Goal: Learn about a topic

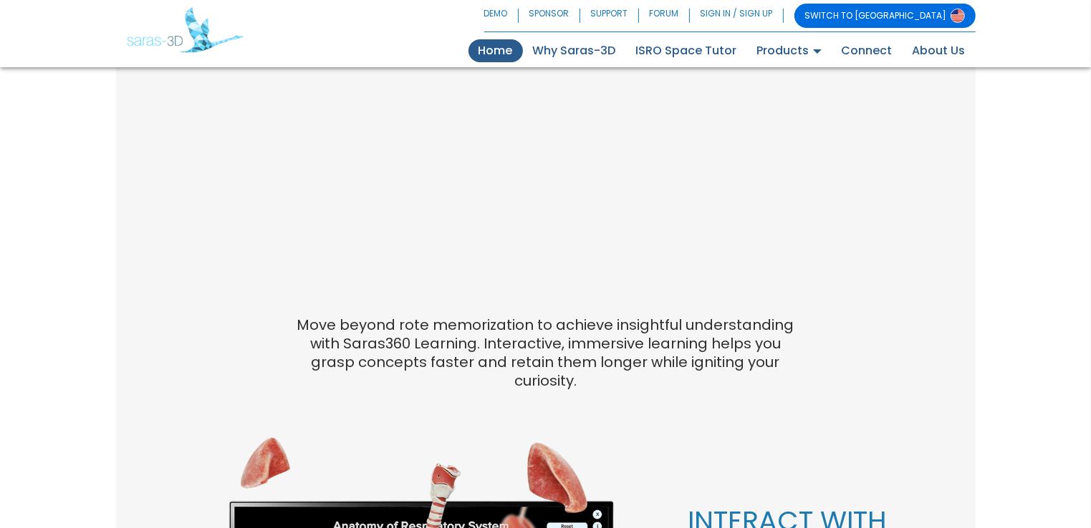
scroll to position [716, 0]
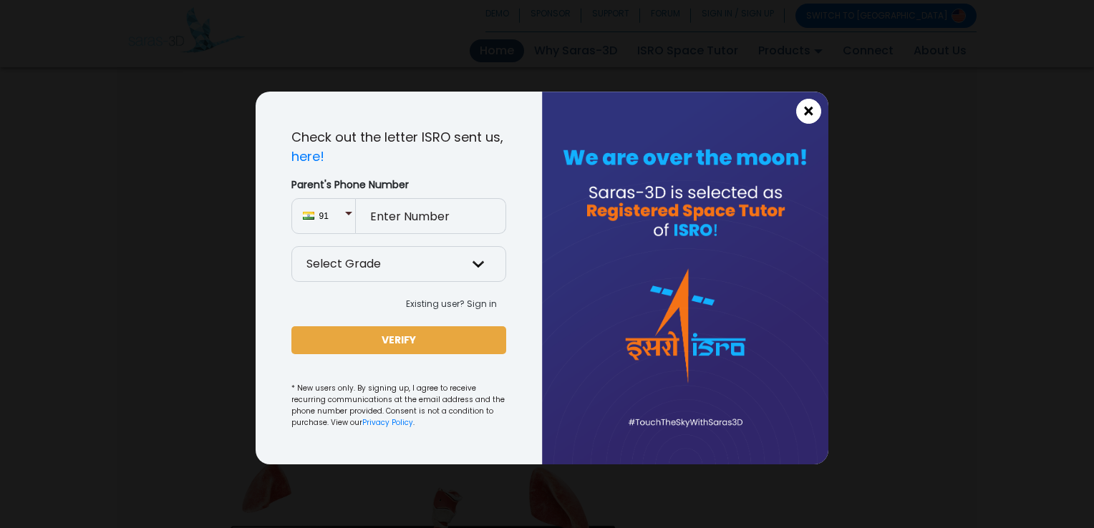
click at [801, 111] on button "×" at bounding box center [808, 111] width 25 height 25
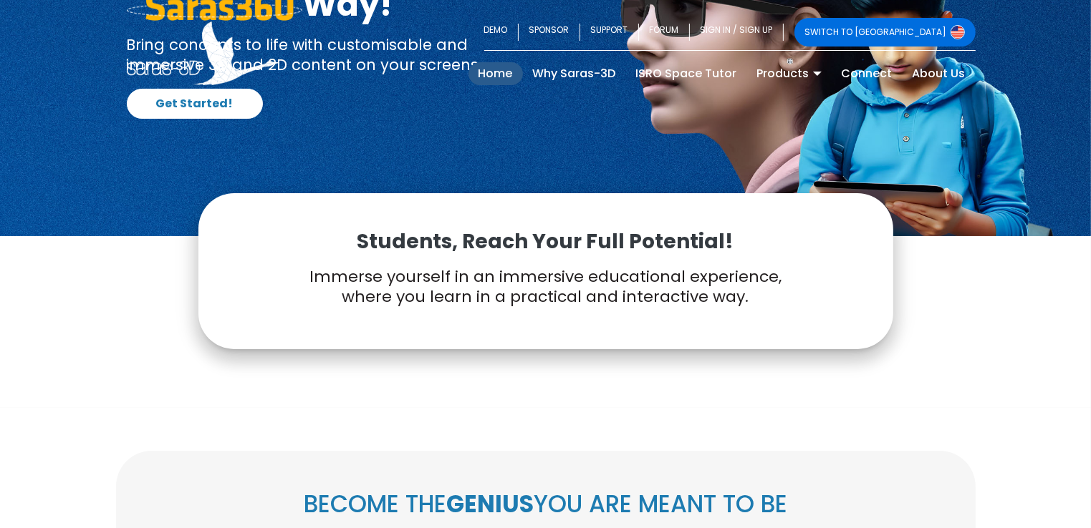
scroll to position [0, 0]
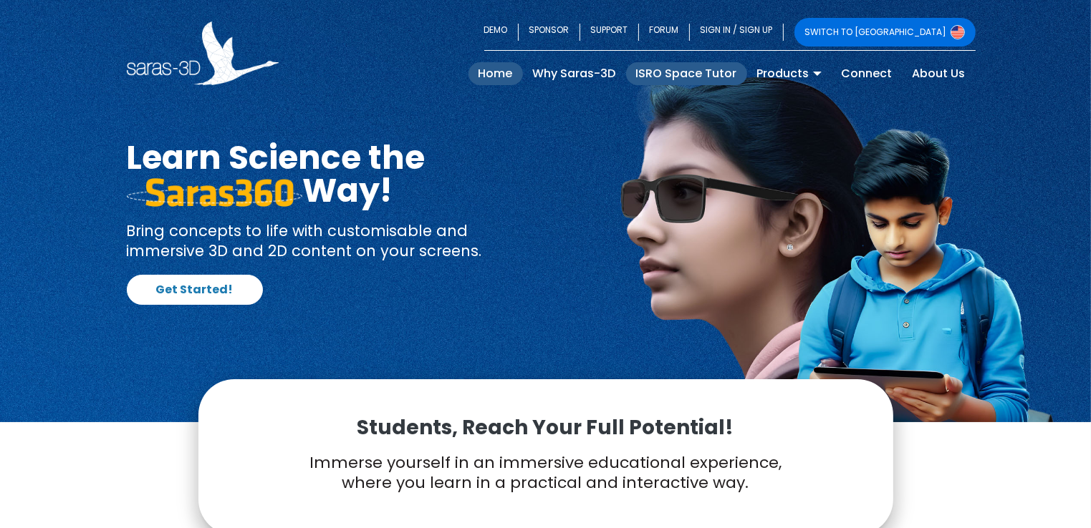
click at [670, 77] on link "ISRO Space Tutor" at bounding box center [686, 73] width 121 height 23
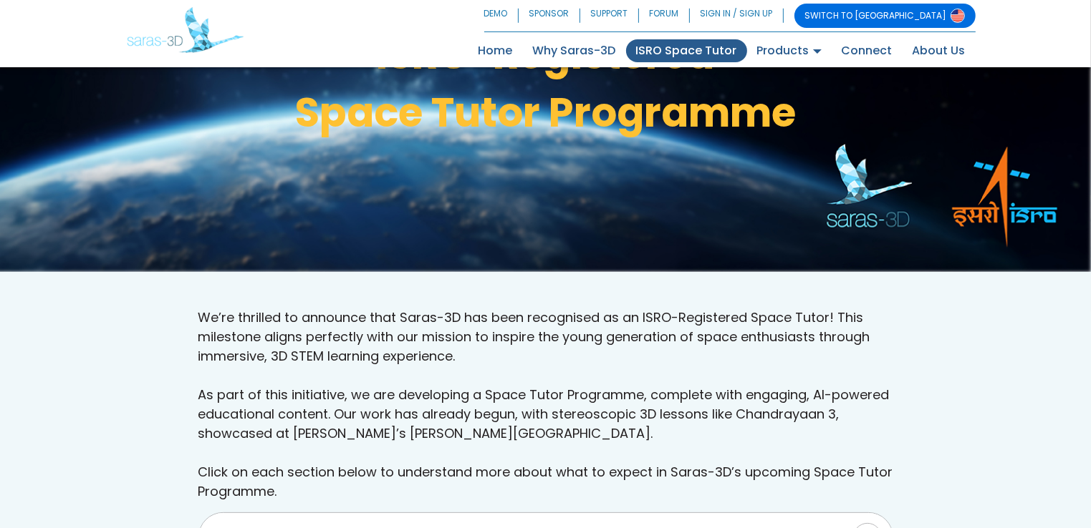
scroll to position [589, 0]
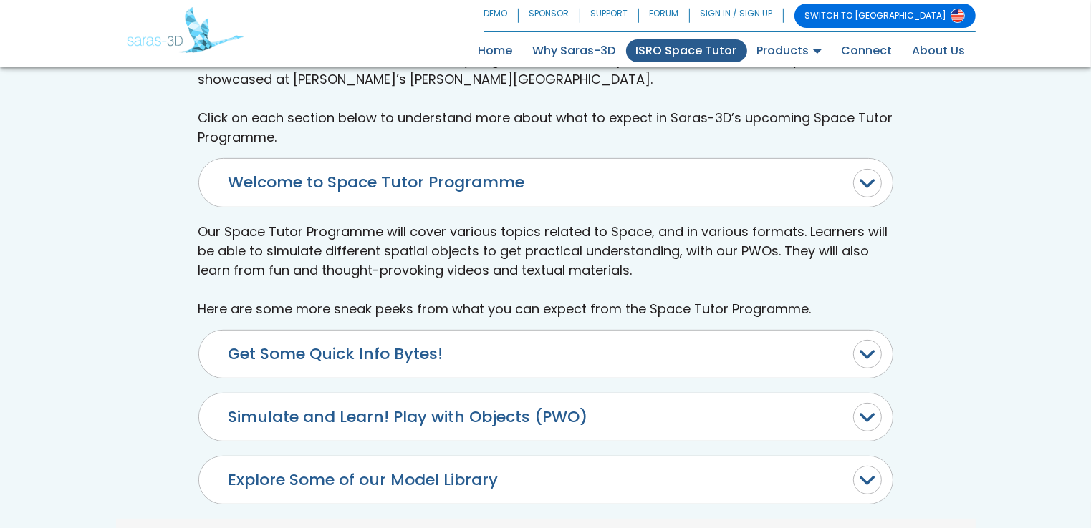
click at [448, 351] on button "Get Some Quick Info Bytes!" at bounding box center [545, 354] width 693 height 47
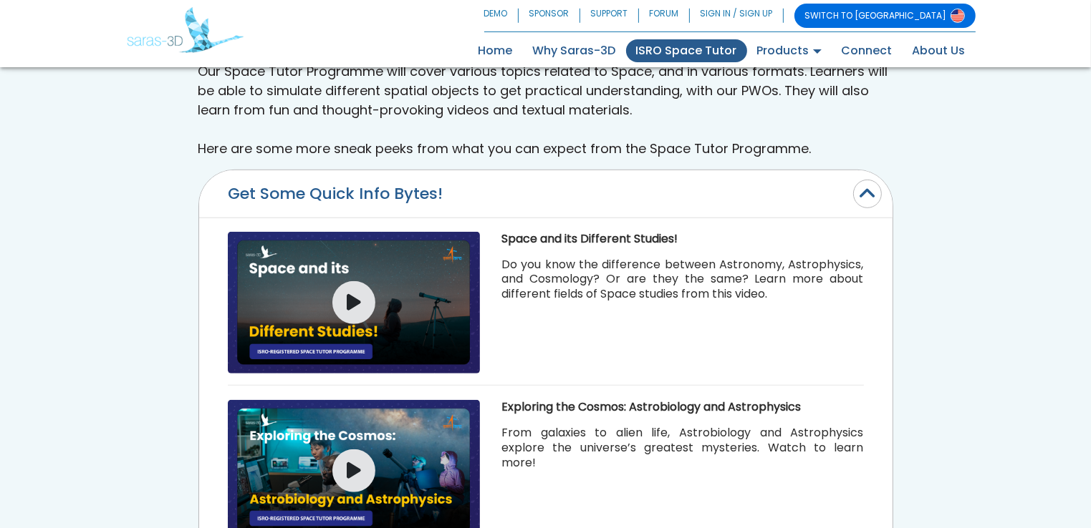
scroll to position [876, 0]
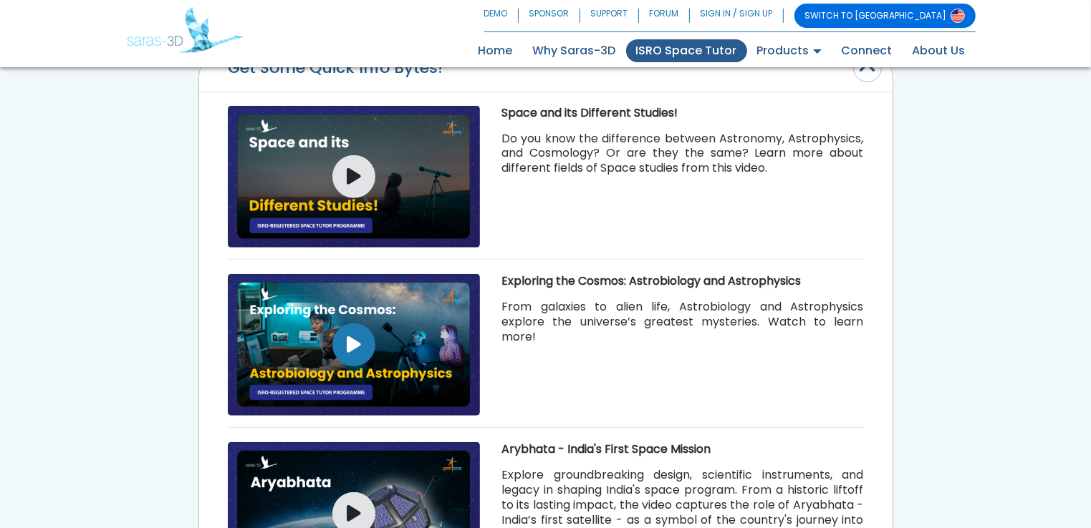
click at [356, 345] on icon "button" at bounding box center [354, 345] width 14 height 19
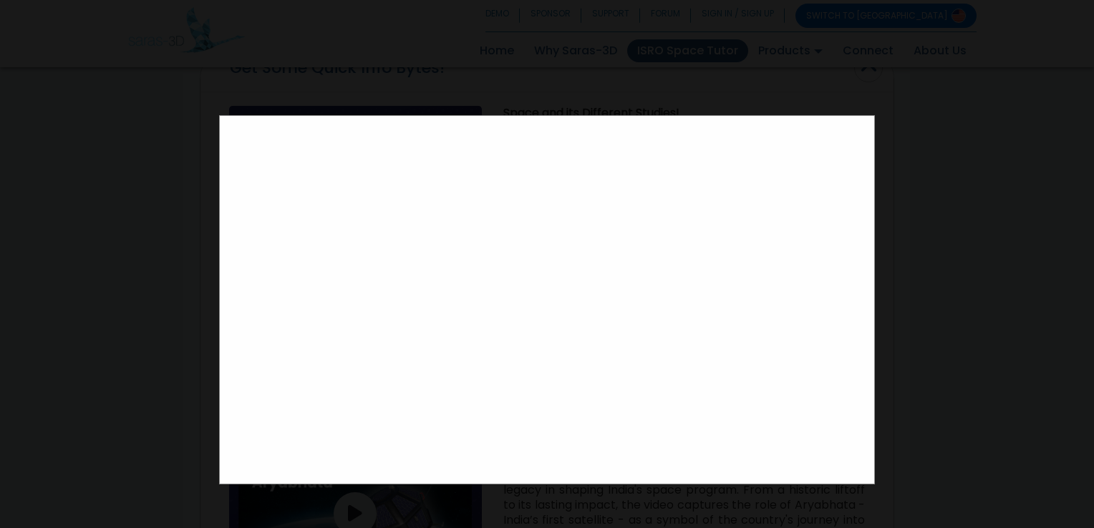
click at [47, 340] on div at bounding box center [547, 264] width 1094 height 528
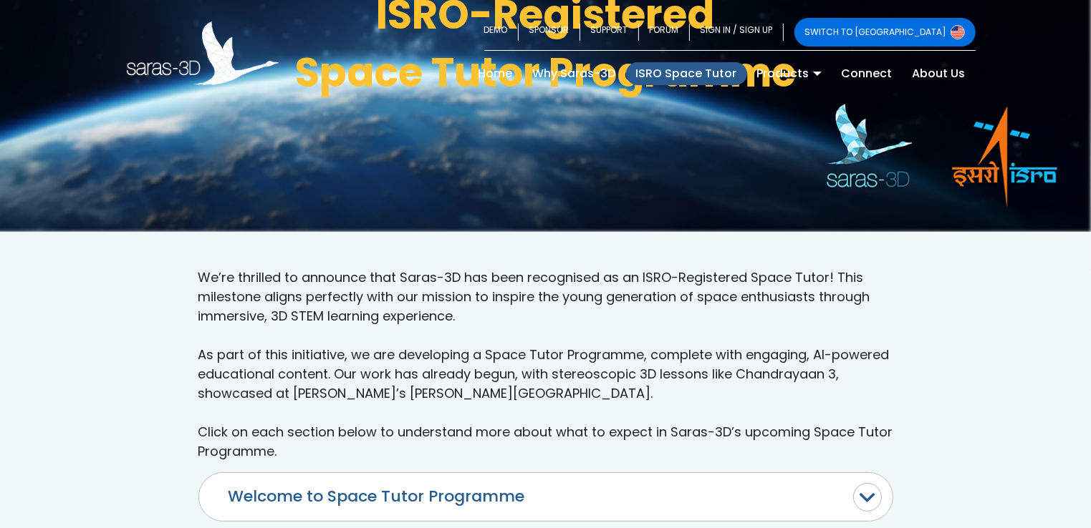
scroll to position [0, 0]
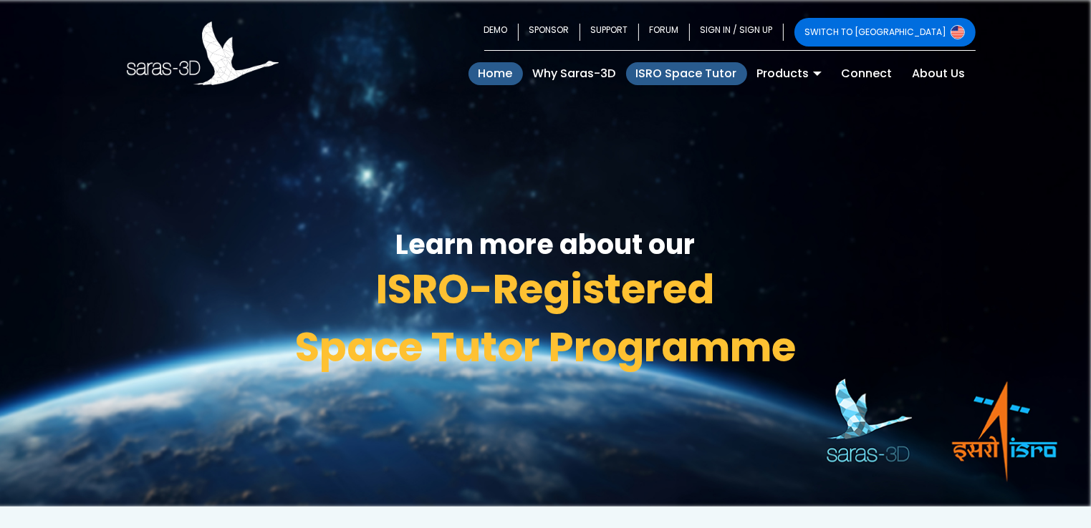
click at [504, 73] on link "Home (current)" at bounding box center [495, 73] width 54 height 23
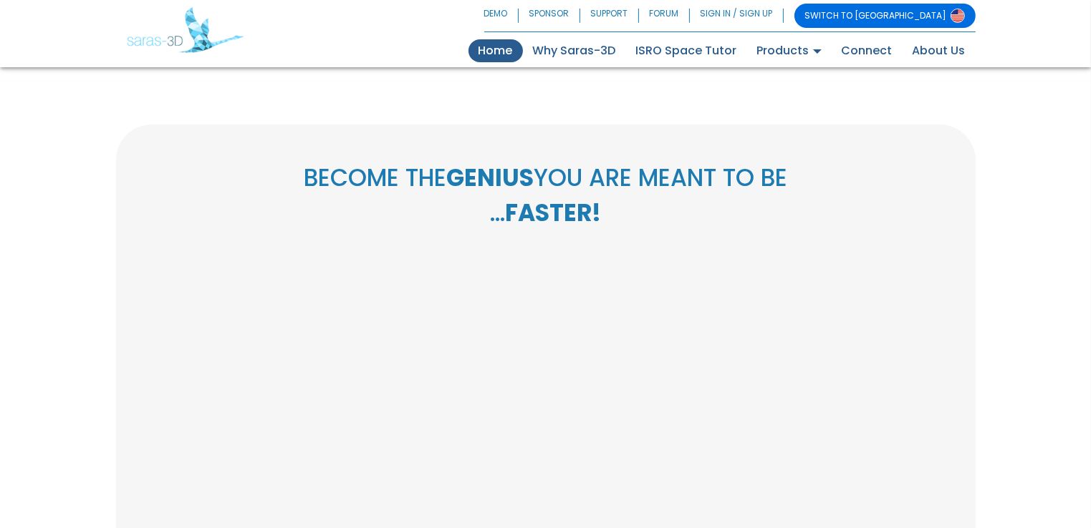
scroll to position [573, 0]
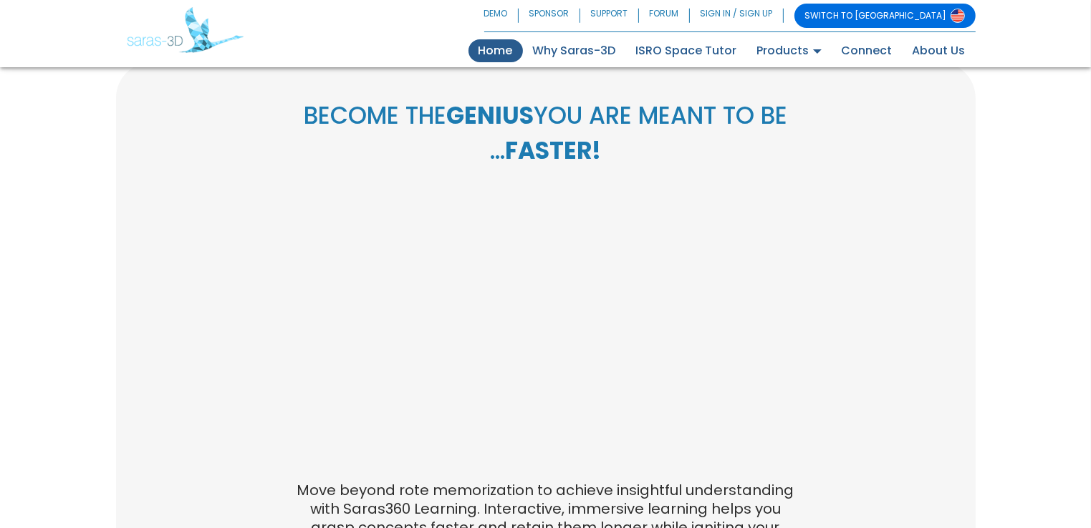
scroll to position [573, 0]
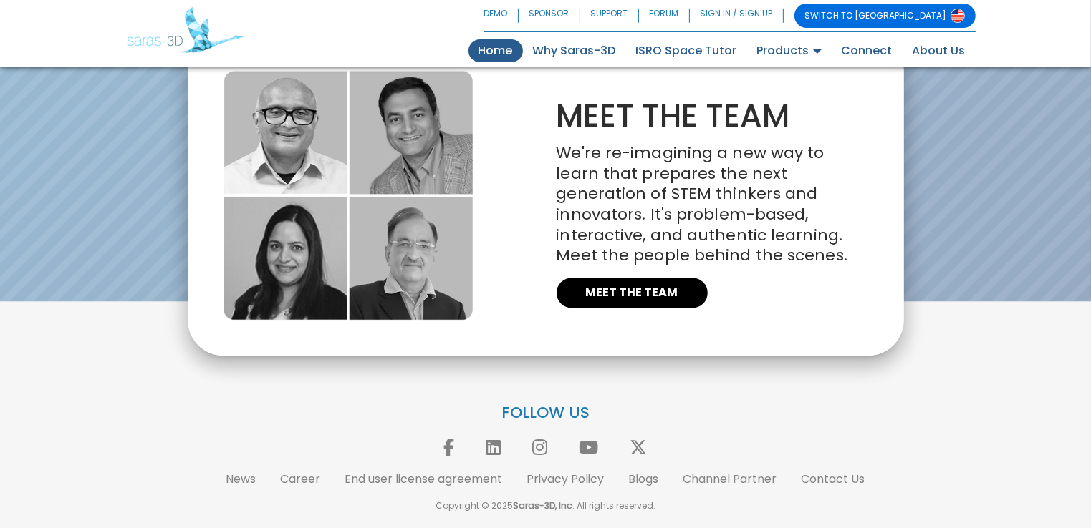
scroll to position [3298, 0]
click at [775, 385] on div "FOLLOW US News Career End user license agreement Privacy Policy Blogs Channel P…" at bounding box center [545, 457] width 859 height 144
